Goal: Task Accomplishment & Management: Manage account settings

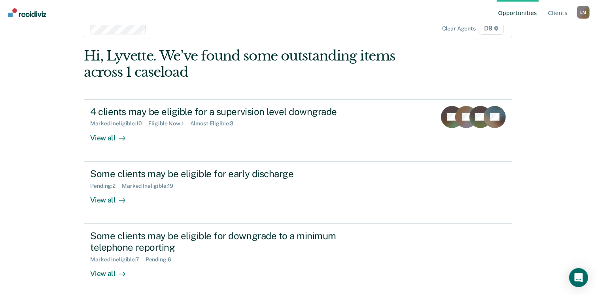
scroll to position [21, 0]
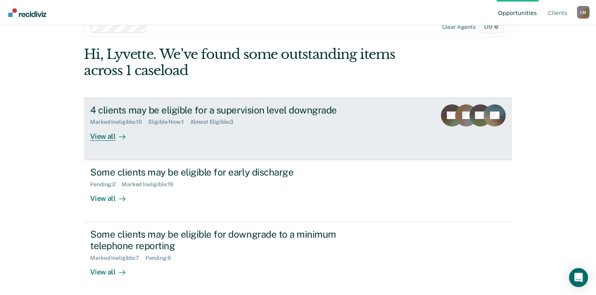
click at [103, 137] on div "View all" at bounding box center [112, 132] width 44 height 15
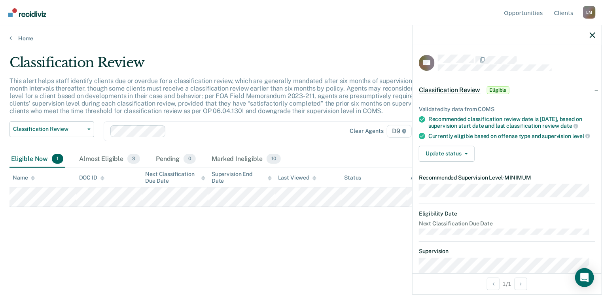
click at [492, 87] on span "Eligible" at bounding box center [498, 90] width 23 height 8
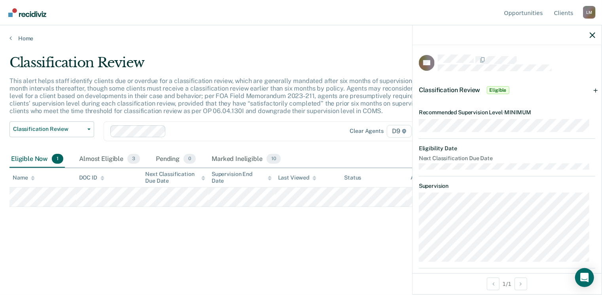
click at [500, 88] on span "Eligible" at bounding box center [498, 90] width 23 height 8
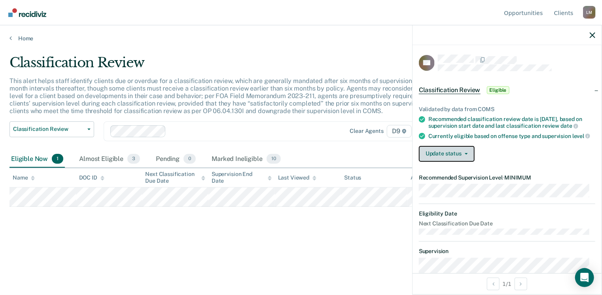
click at [440, 158] on button "Update status" at bounding box center [447, 154] width 56 height 16
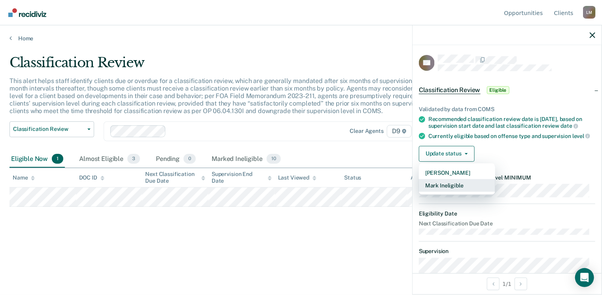
click at [449, 188] on button "Mark Ineligible" at bounding box center [457, 185] width 76 height 13
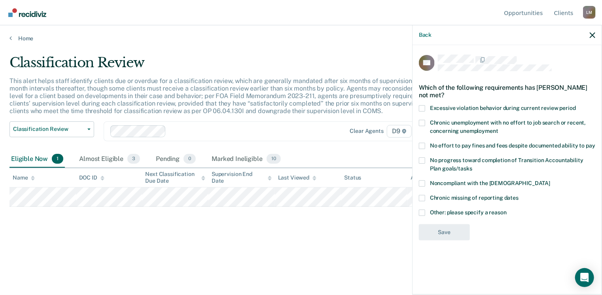
click at [424, 182] on span at bounding box center [422, 183] width 6 height 6
click at [550, 180] on input "Noncompliant with the [DEMOGRAPHIC_DATA]" at bounding box center [550, 180] width 0 height 0
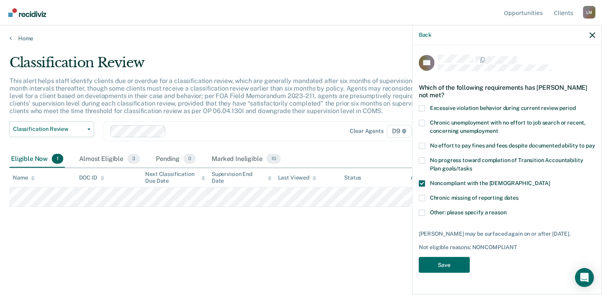
click at [421, 215] on label "Other: please specify a reason" at bounding box center [507, 214] width 176 height 8
click at [507, 210] on input "Other: please specify a reason" at bounding box center [507, 210] width 0 height 0
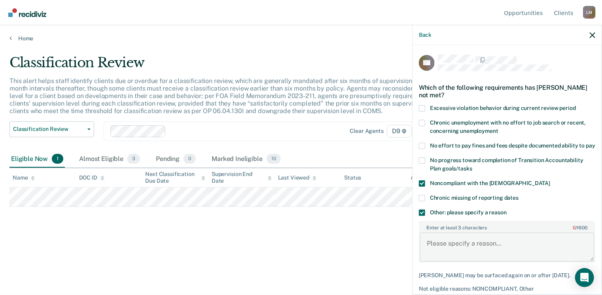
click at [428, 250] on textarea "Enter at least 3 characters 0 / 1600" at bounding box center [507, 247] width 175 height 29
drag, startPoint x: 526, startPoint y: 250, endPoint x: 551, endPoint y: 250, distance: 24.9
click at [551, 250] on textarea "He is under a probation violation. He is also" at bounding box center [507, 247] width 175 height 29
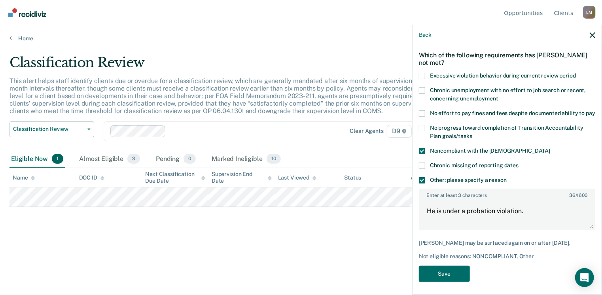
scroll to position [42, 0]
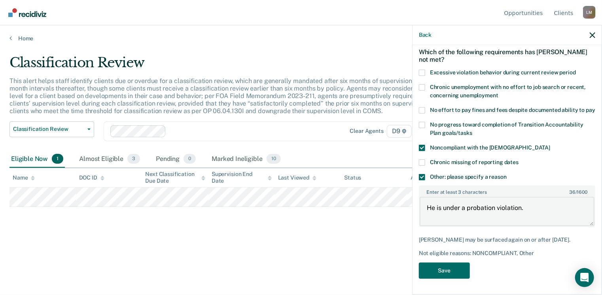
click at [522, 209] on textarea "He is under a probation violation." at bounding box center [507, 211] width 175 height 29
type textarea "He is under a probation violation for drinking."
click at [455, 271] on button "Save" at bounding box center [444, 271] width 51 height 16
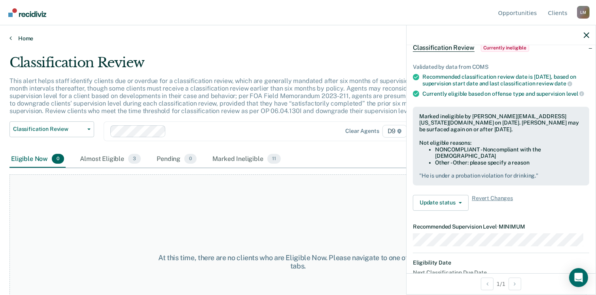
click at [11, 36] on icon at bounding box center [10, 38] width 2 height 6
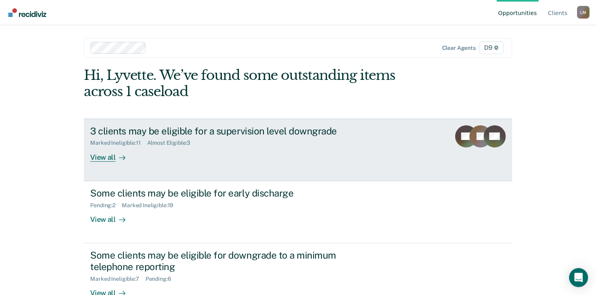
click at [103, 159] on div "View all" at bounding box center [112, 153] width 44 height 15
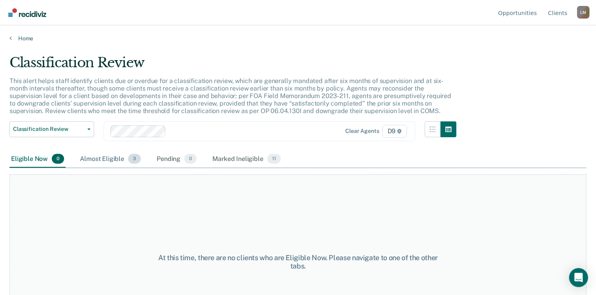
click at [131, 158] on span "3" at bounding box center [134, 159] width 13 height 10
